Goal: Navigation & Orientation: Find specific page/section

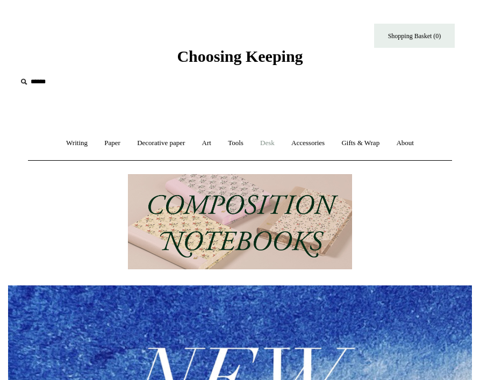
click at [265, 140] on link "Desk +" at bounding box center [268, 143] width 30 height 28
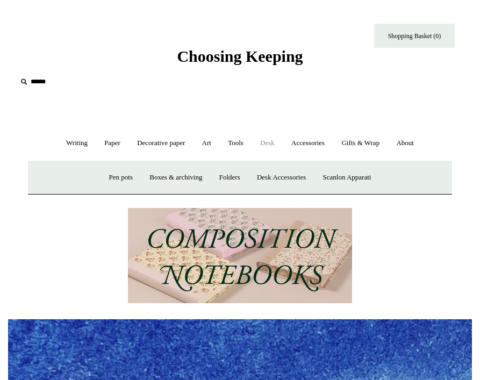
scroll to position [0, 464]
click at [270, 174] on link "Desk Accessories" at bounding box center [281, 177] width 64 height 28
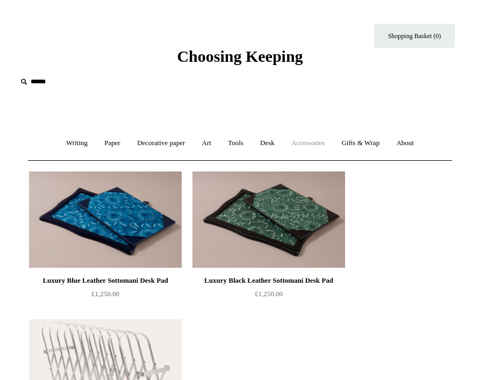
click at [322, 142] on link "Accessories +" at bounding box center [308, 143] width 48 height 28
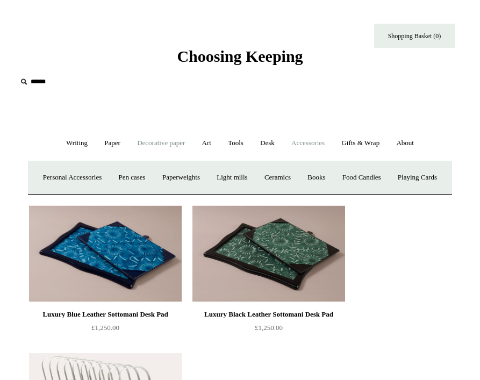
click at [152, 142] on link "Decorative paper +" at bounding box center [160, 143] width 63 height 28
click at [204, 141] on link "Art +" at bounding box center [206, 143] width 24 height 28
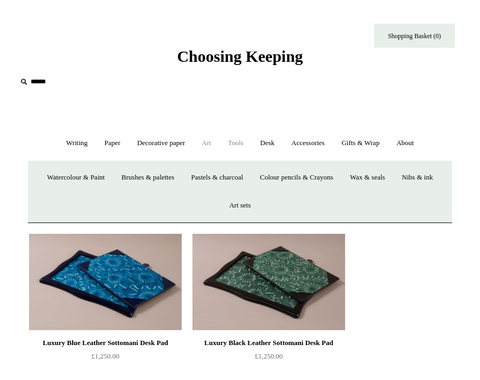
click at [236, 139] on link "Tools +" at bounding box center [235, 143] width 31 height 28
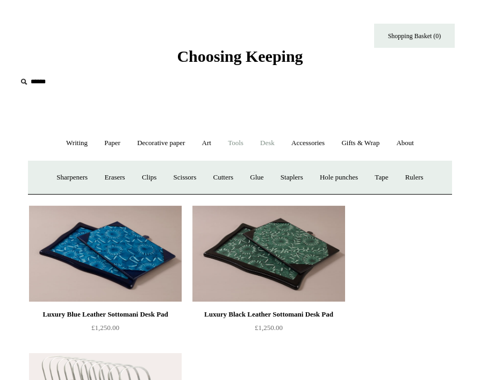
click at [271, 141] on link "Desk +" at bounding box center [268, 143] width 30 height 28
click at [125, 177] on link "Pen pots" at bounding box center [121, 177] width 39 height 28
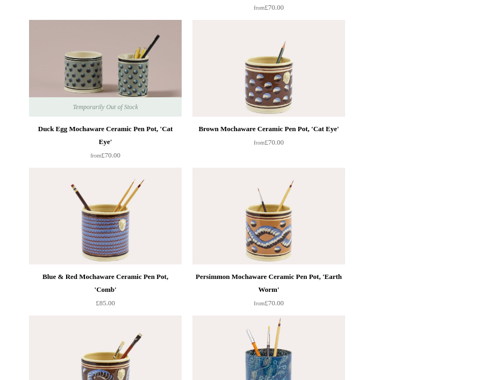
scroll to position [1206, 0]
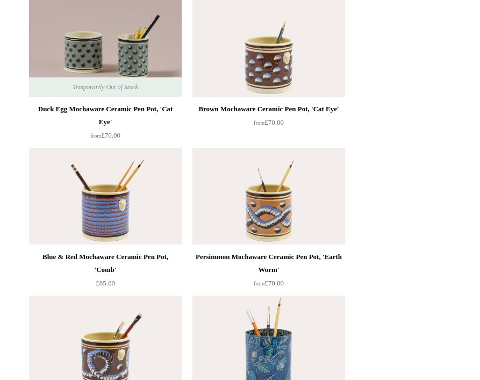
click at [394, 155] on ul "[PERSON_NAME] Desk Pencil Cup, Garden Selection £260.00 [PERSON_NAME] Pencil Cu…" at bounding box center [252, 289] width 455 height 2659
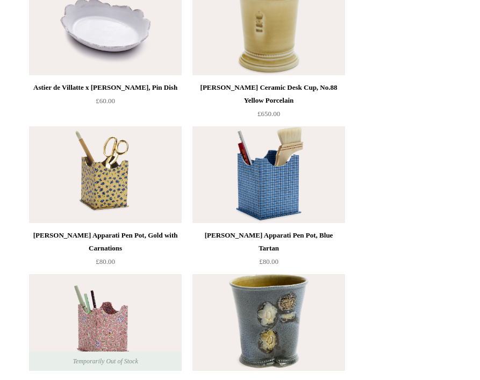
scroll to position [1985, 0]
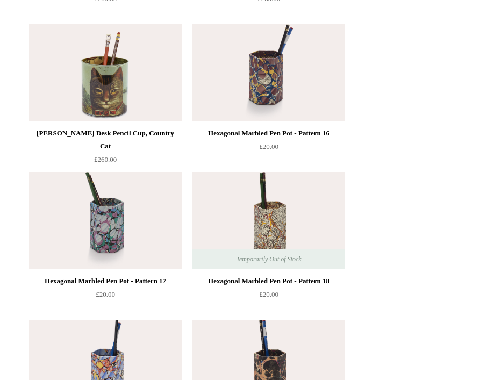
scroll to position [0, 0]
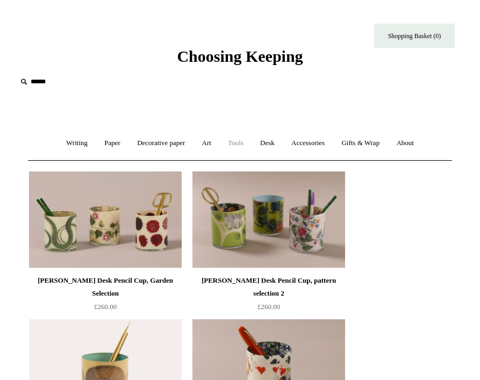
click at [247, 147] on link "Tools +" at bounding box center [235, 143] width 31 height 28
